Goal: Navigation & Orientation: Go to known website

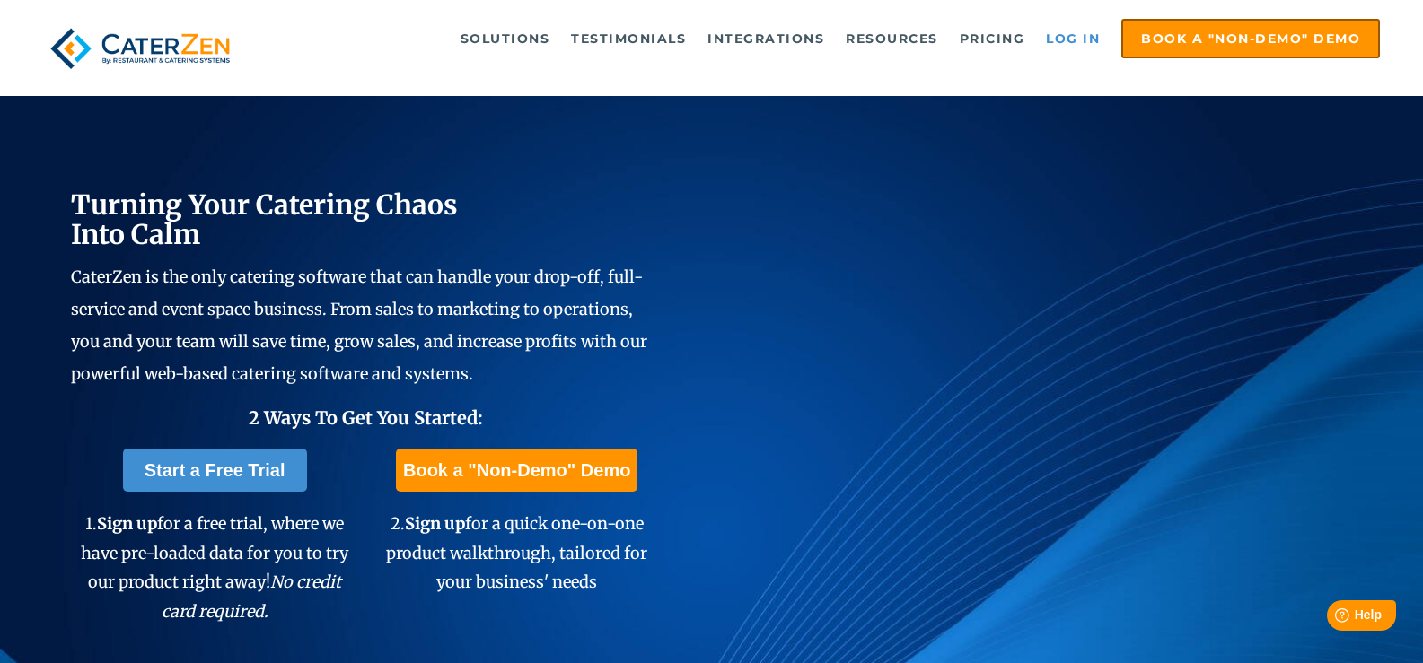
click at [1081, 38] on link "Log in" at bounding box center [1073, 39] width 72 height 36
click at [1092, 36] on link "Log in" at bounding box center [1073, 39] width 72 height 36
